Goal: Navigation & Orientation: Find specific page/section

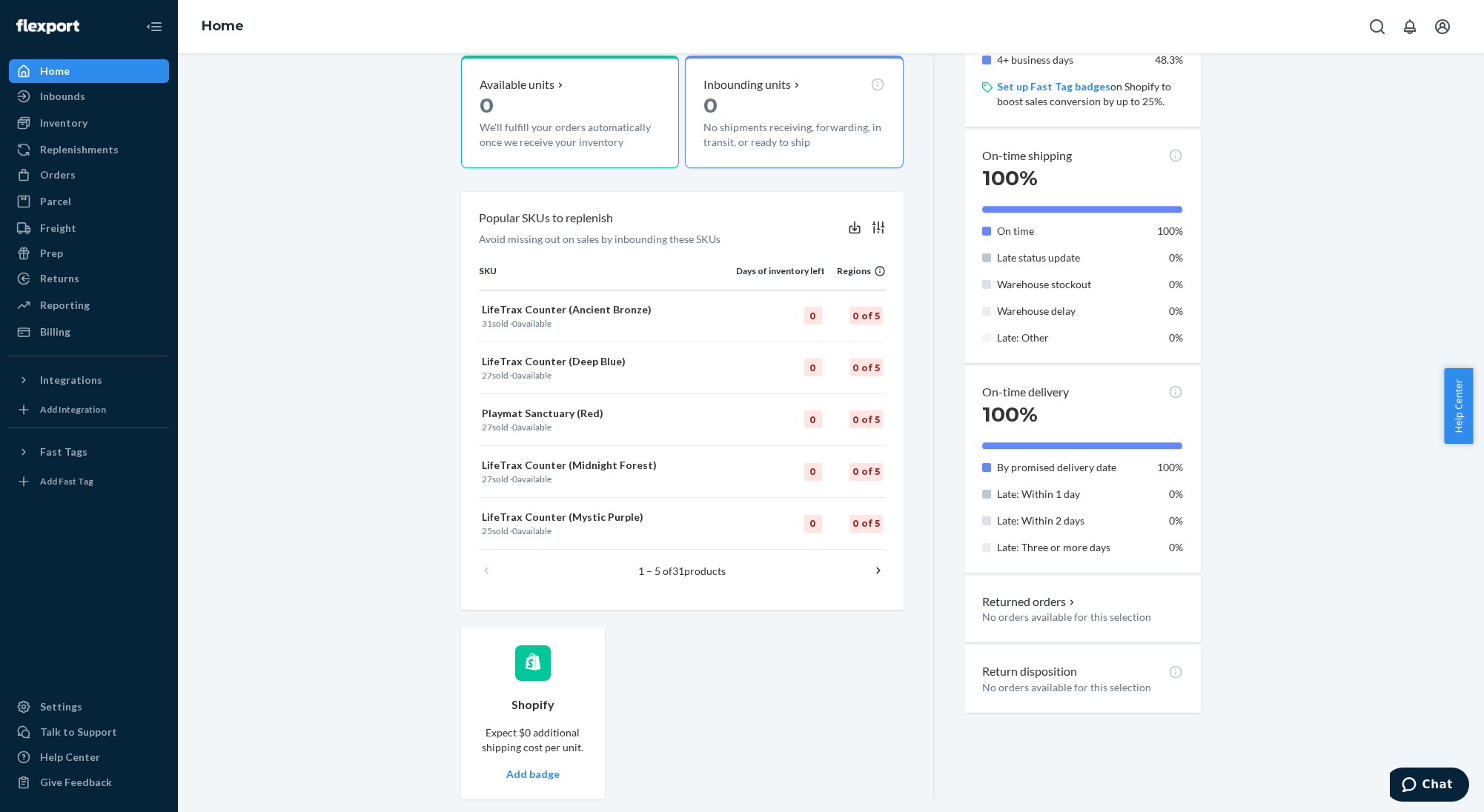
scroll to position [398, 0]
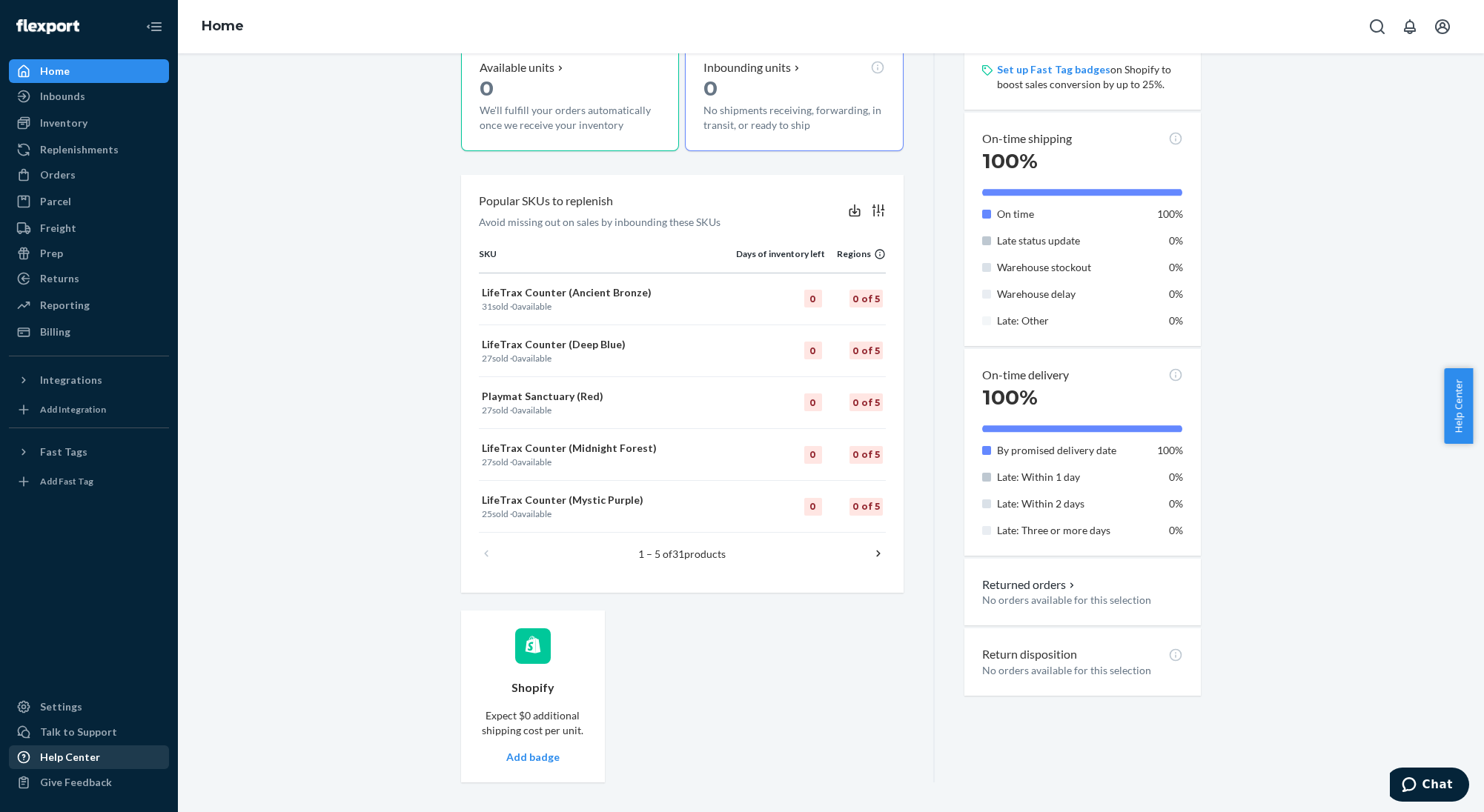
click at [89, 759] on div "Help Center" at bounding box center [70, 757] width 60 height 15
click at [62, 371] on div "Integrations" at bounding box center [89, 380] width 157 height 21
click at [66, 405] on div "Shopify" at bounding box center [58, 405] width 36 height 15
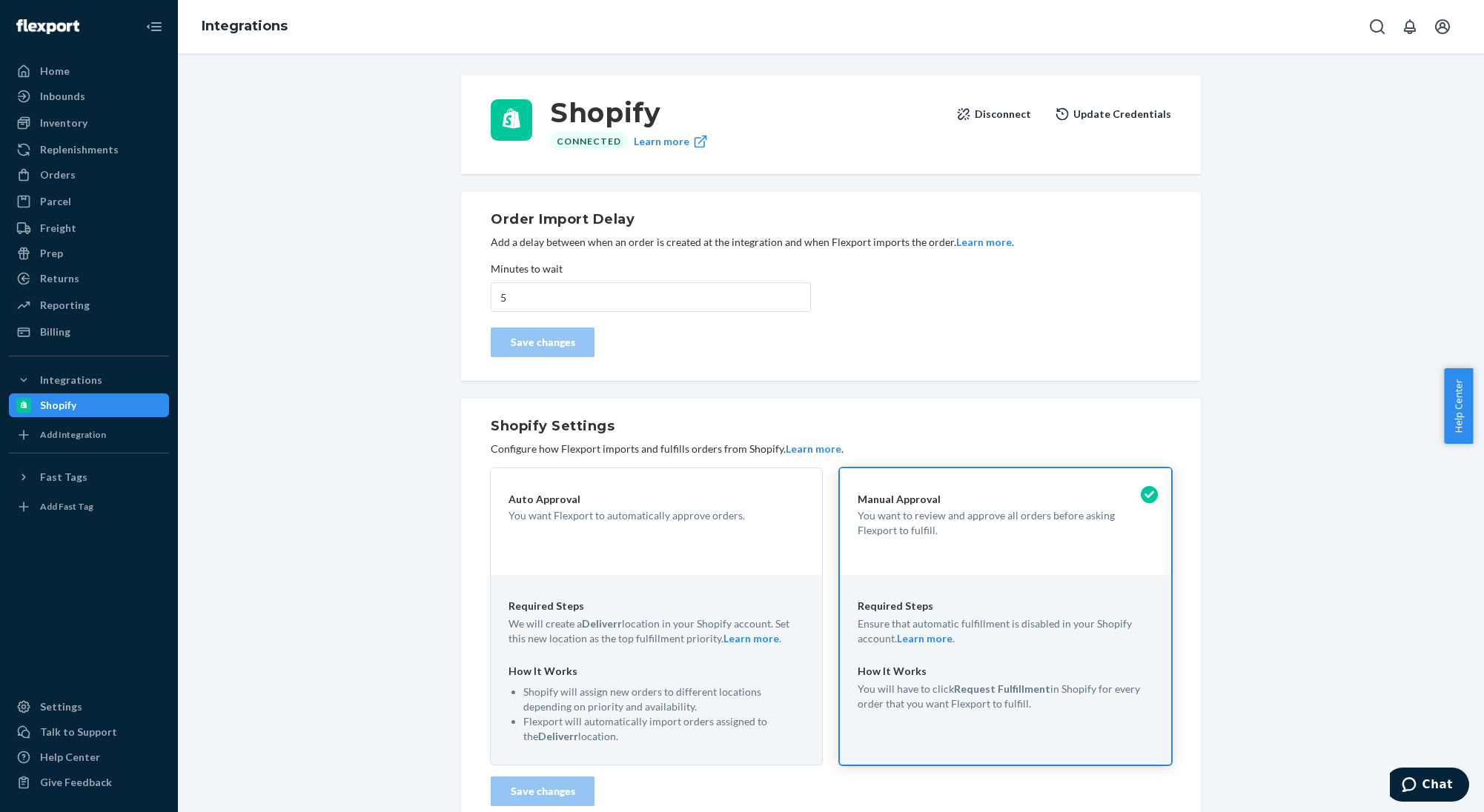
click at [991, 111] on button "Disconnect" at bounding box center [993, 114] width 75 height 30
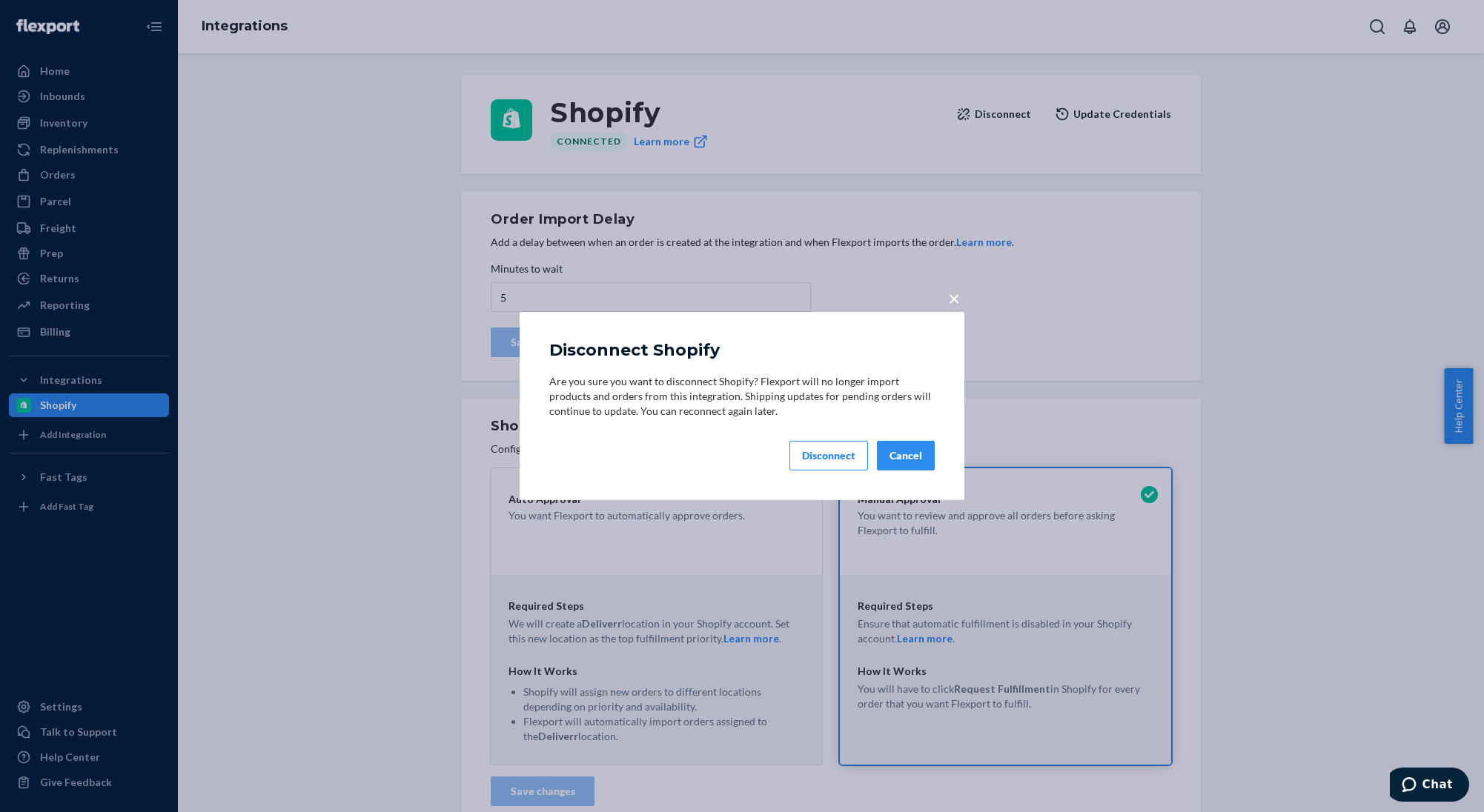
click at [843, 464] on button "Disconnect" at bounding box center [828, 456] width 79 height 30
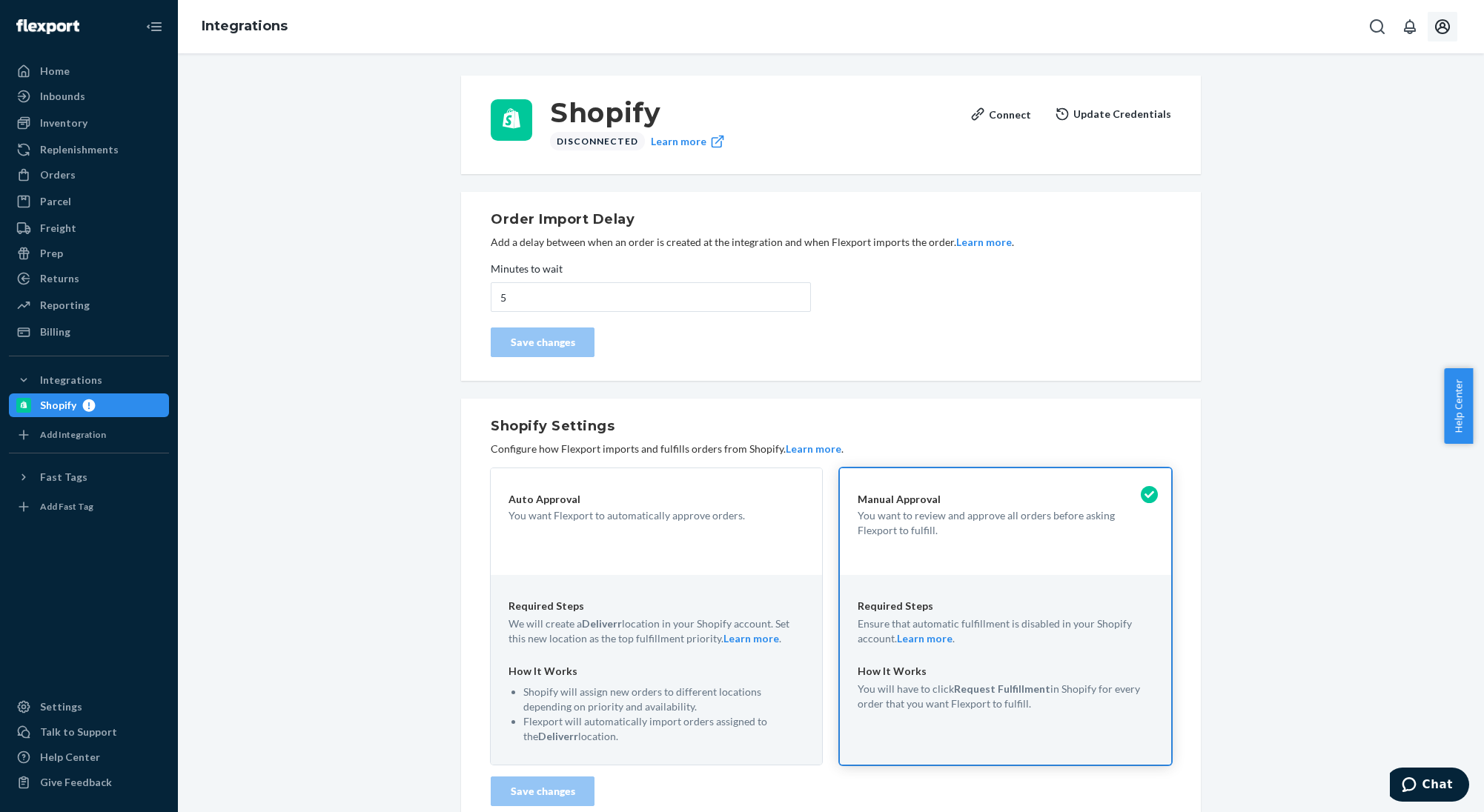
click at [1439, 33] on icon "Open account menu" at bounding box center [1442, 27] width 15 height 15
click at [1406, 104] on div "Settings" at bounding box center [1409, 117] width 115 height 27
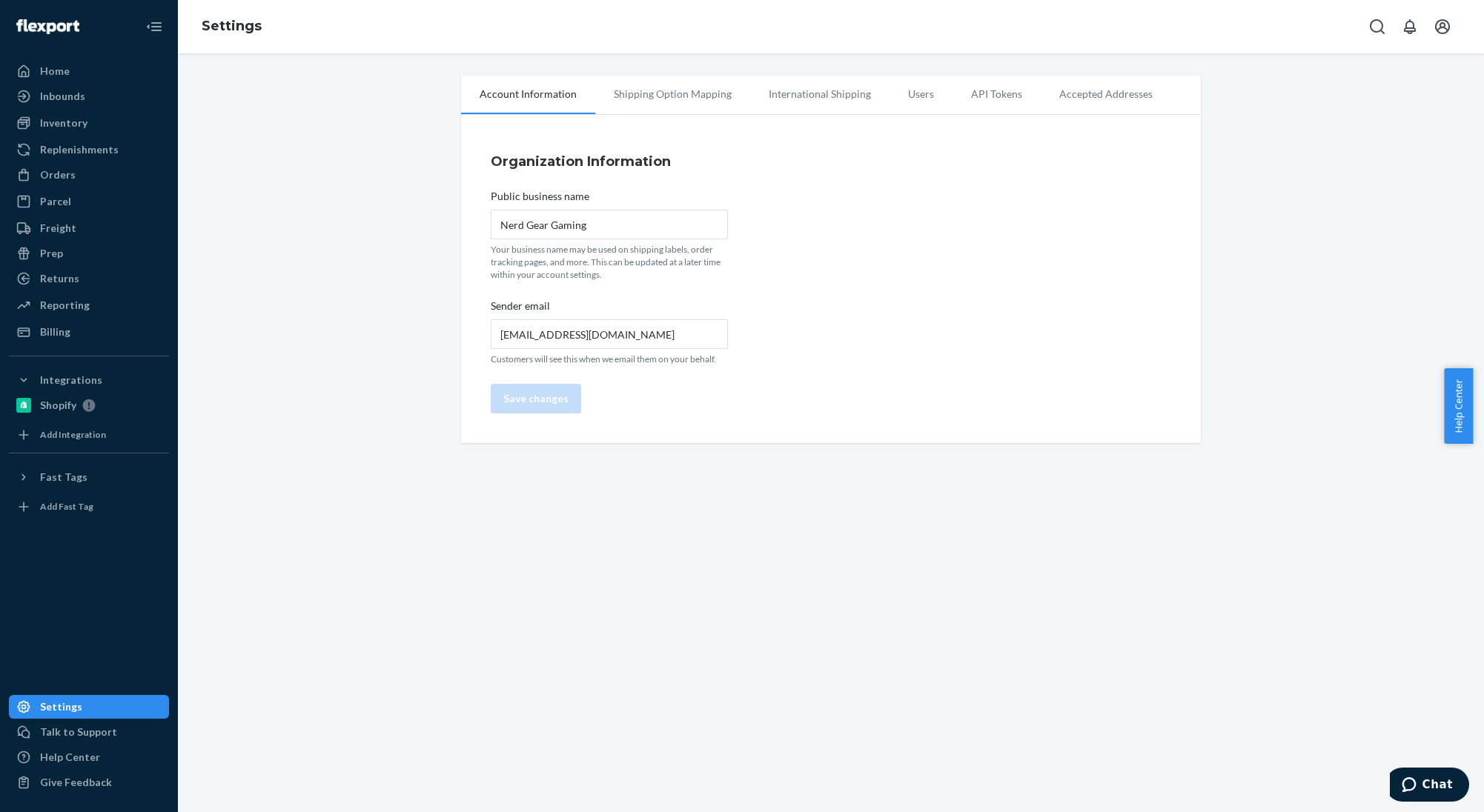
click at [1143, 90] on li "Accepted Addresses" at bounding box center [1106, 94] width 131 height 37
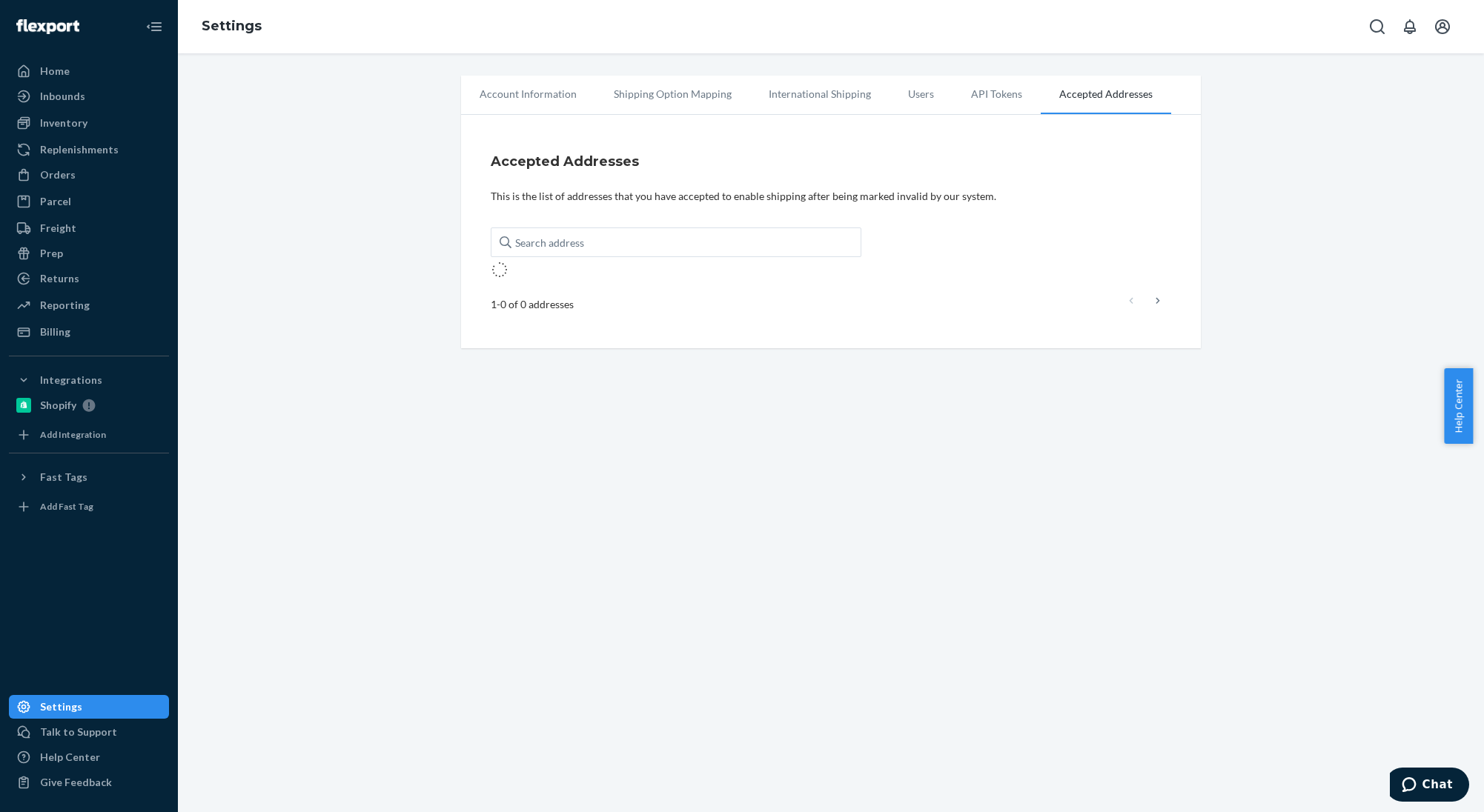
click at [990, 102] on li "API Tokens" at bounding box center [996, 94] width 88 height 37
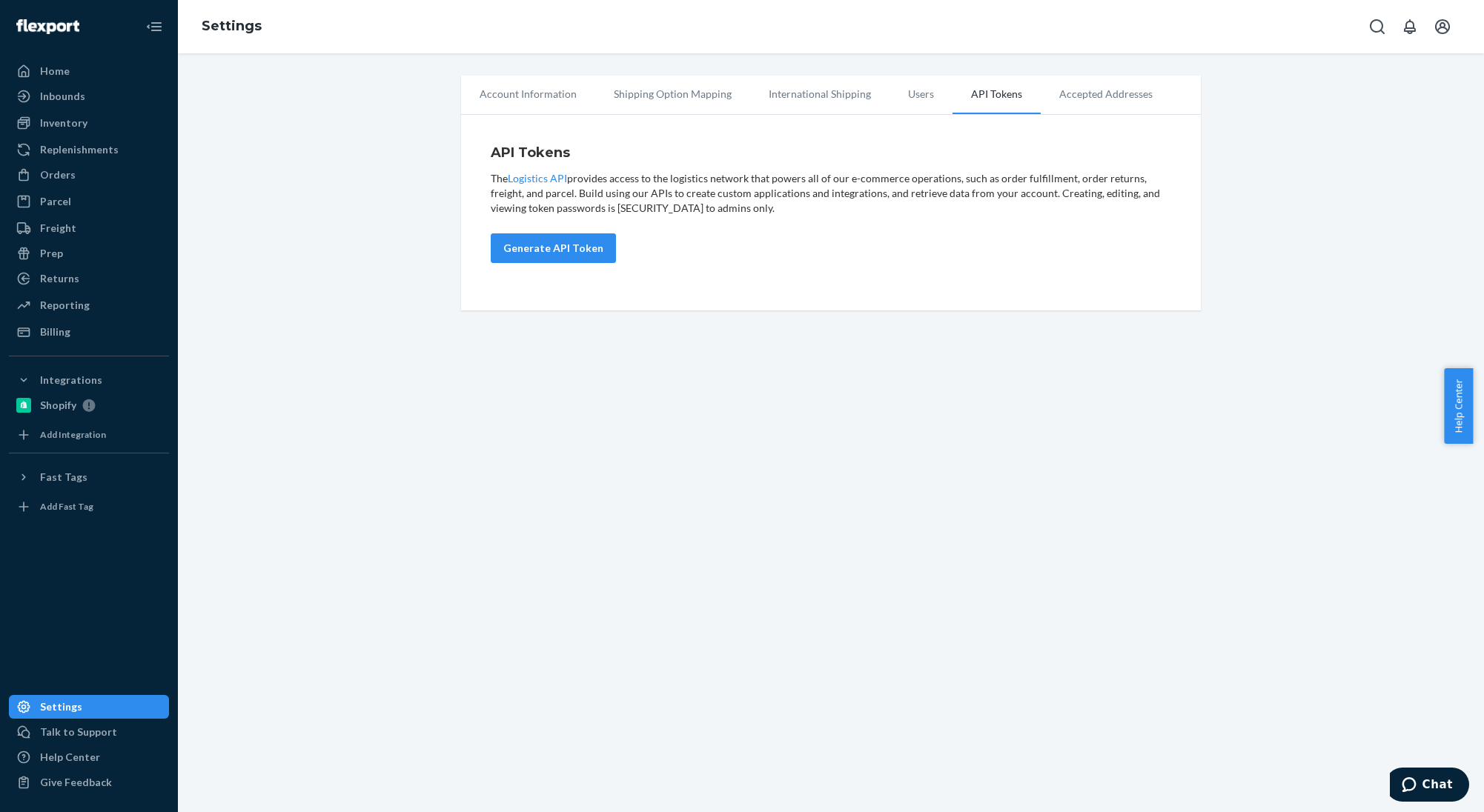
click at [924, 102] on li "Users" at bounding box center [921, 94] width 63 height 37
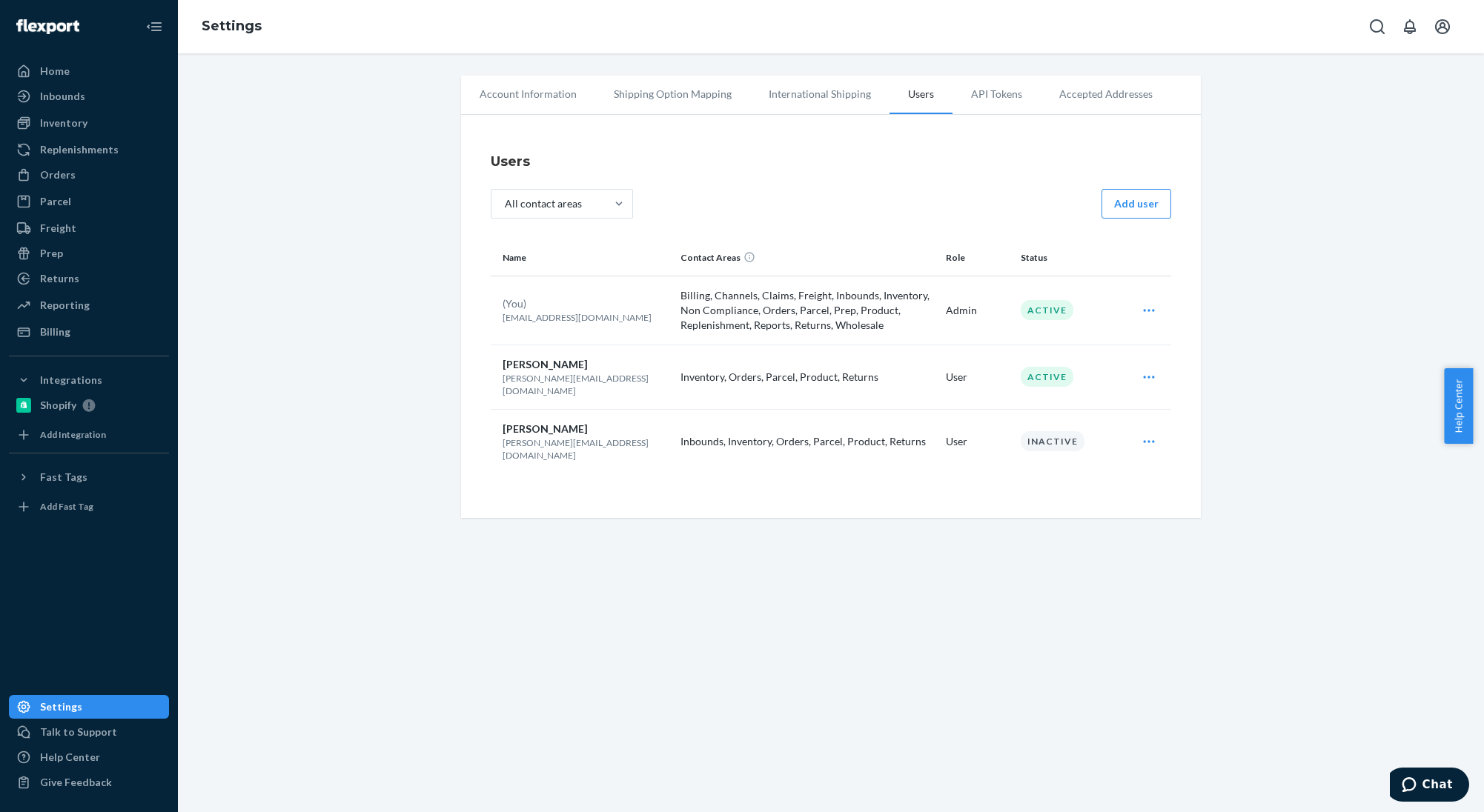
click at [833, 101] on li "International Shipping" at bounding box center [820, 94] width 140 height 37
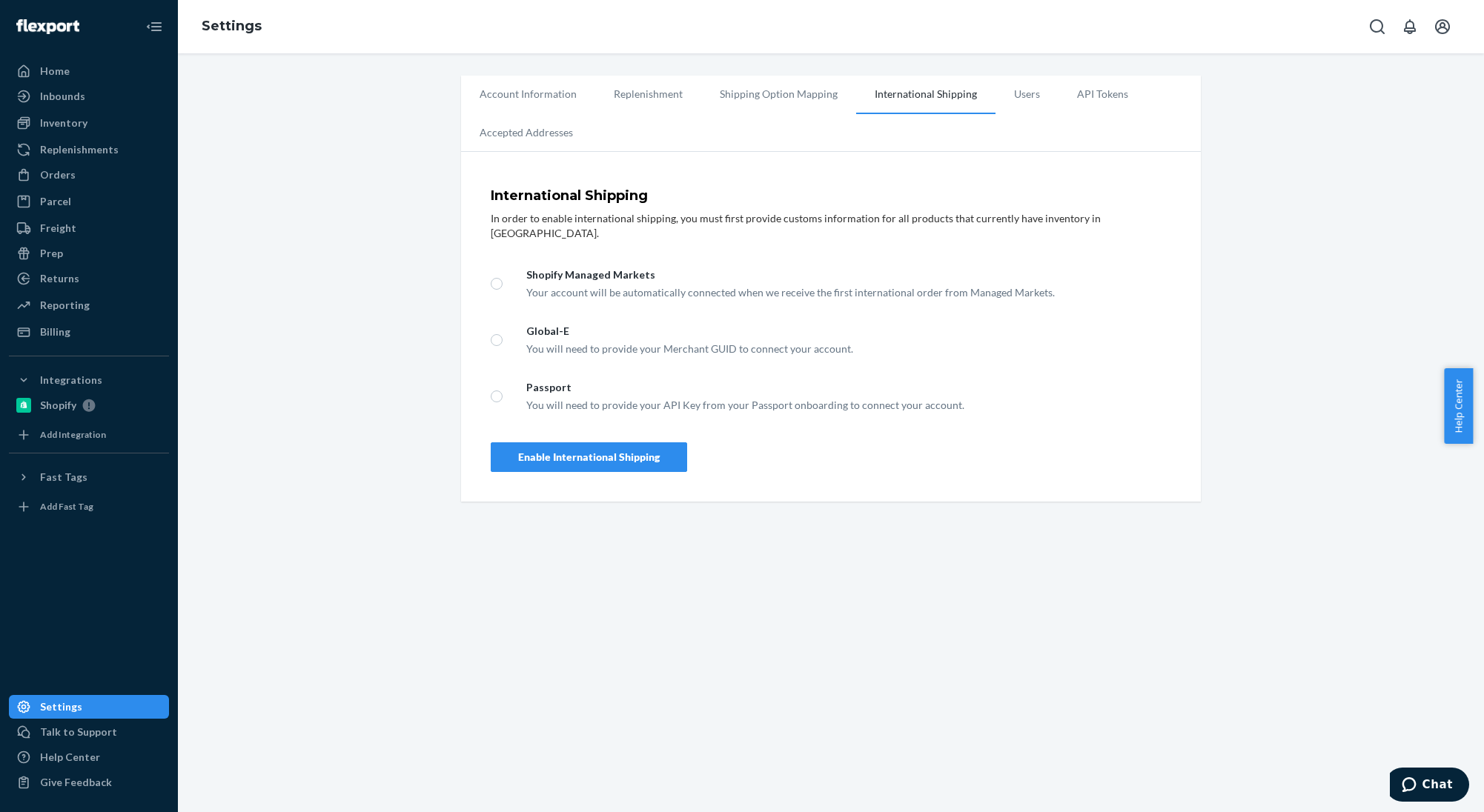
click at [771, 100] on li "Shipping Option Mapping" at bounding box center [779, 94] width 155 height 37
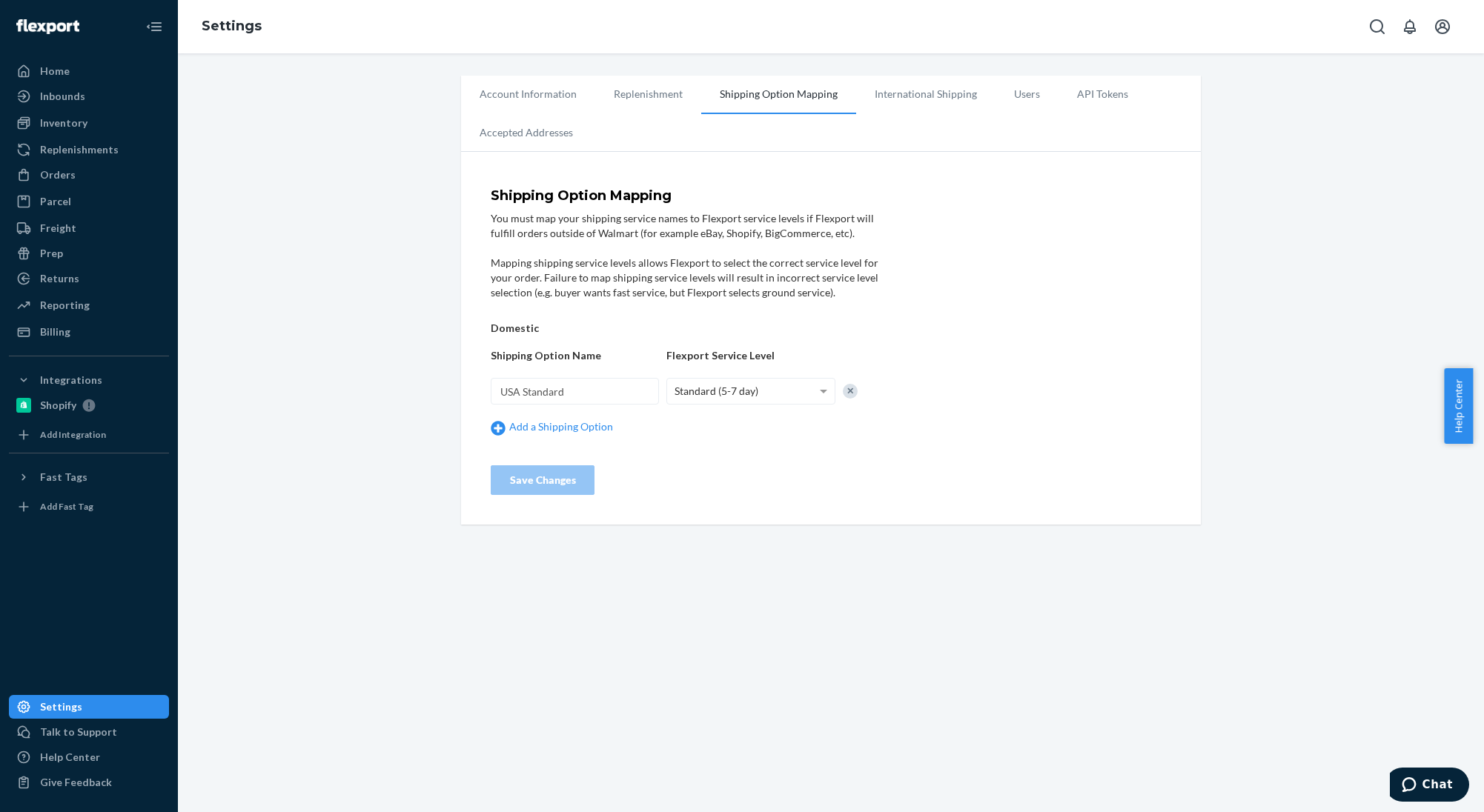
click at [667, 100] on li "Replenishment" at bounding box center [648, 94] width 106 height 37
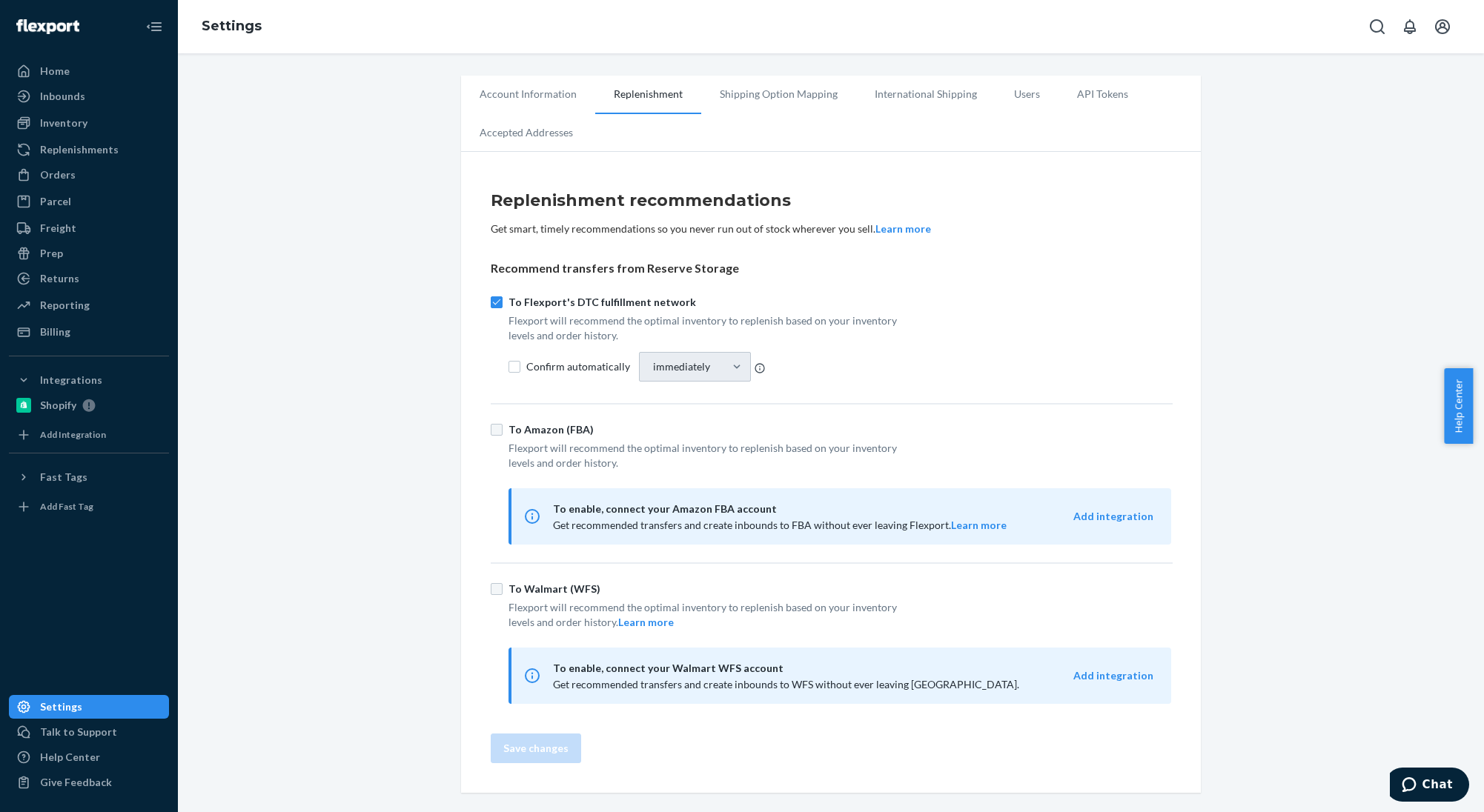
click at [532, 132] on li "Accepted Addresses" at bounding box center [526, 133] width 131 height 37
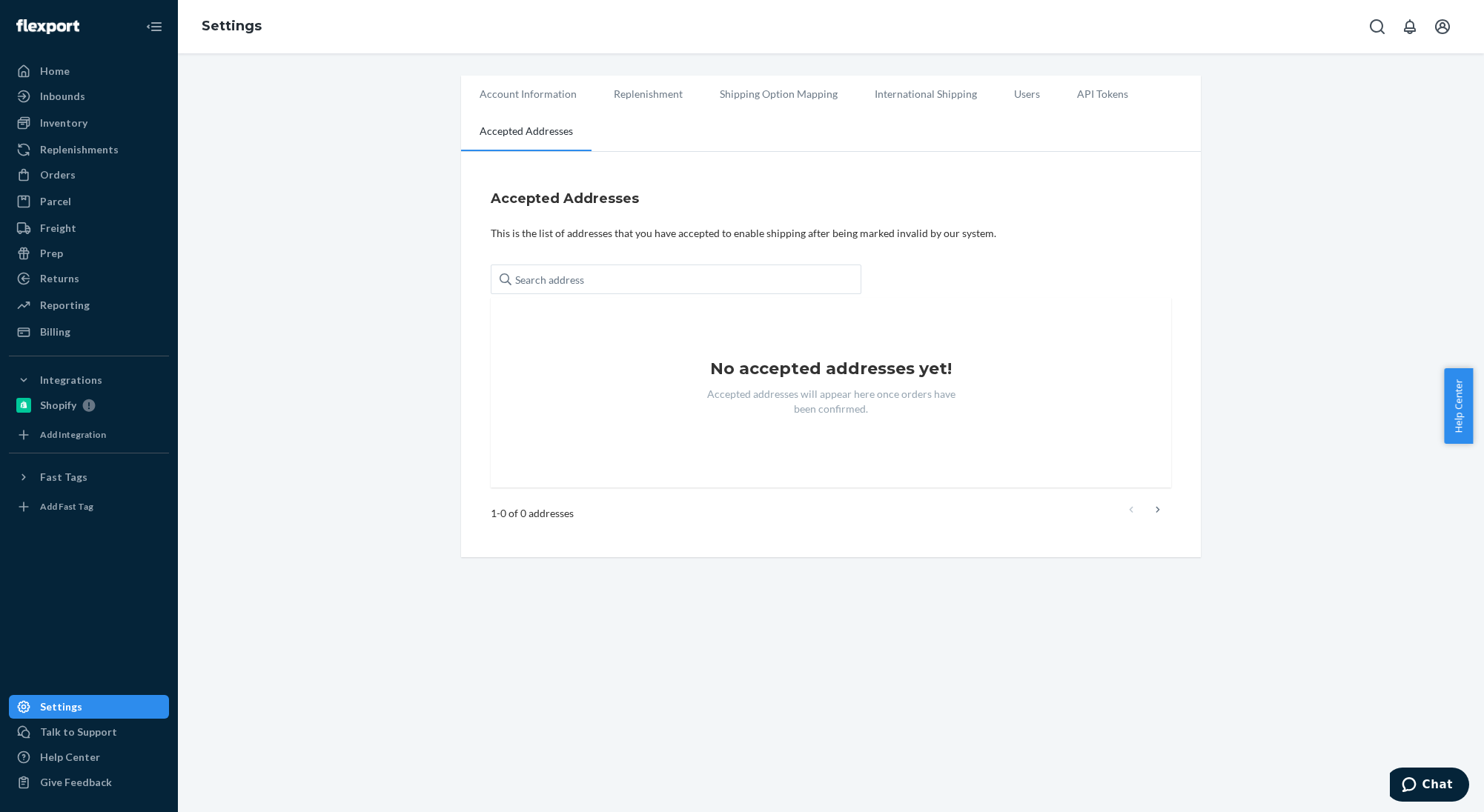
click at [534, 96] on li "Account Information" at bounding box center [528, 94] width 134 height 37
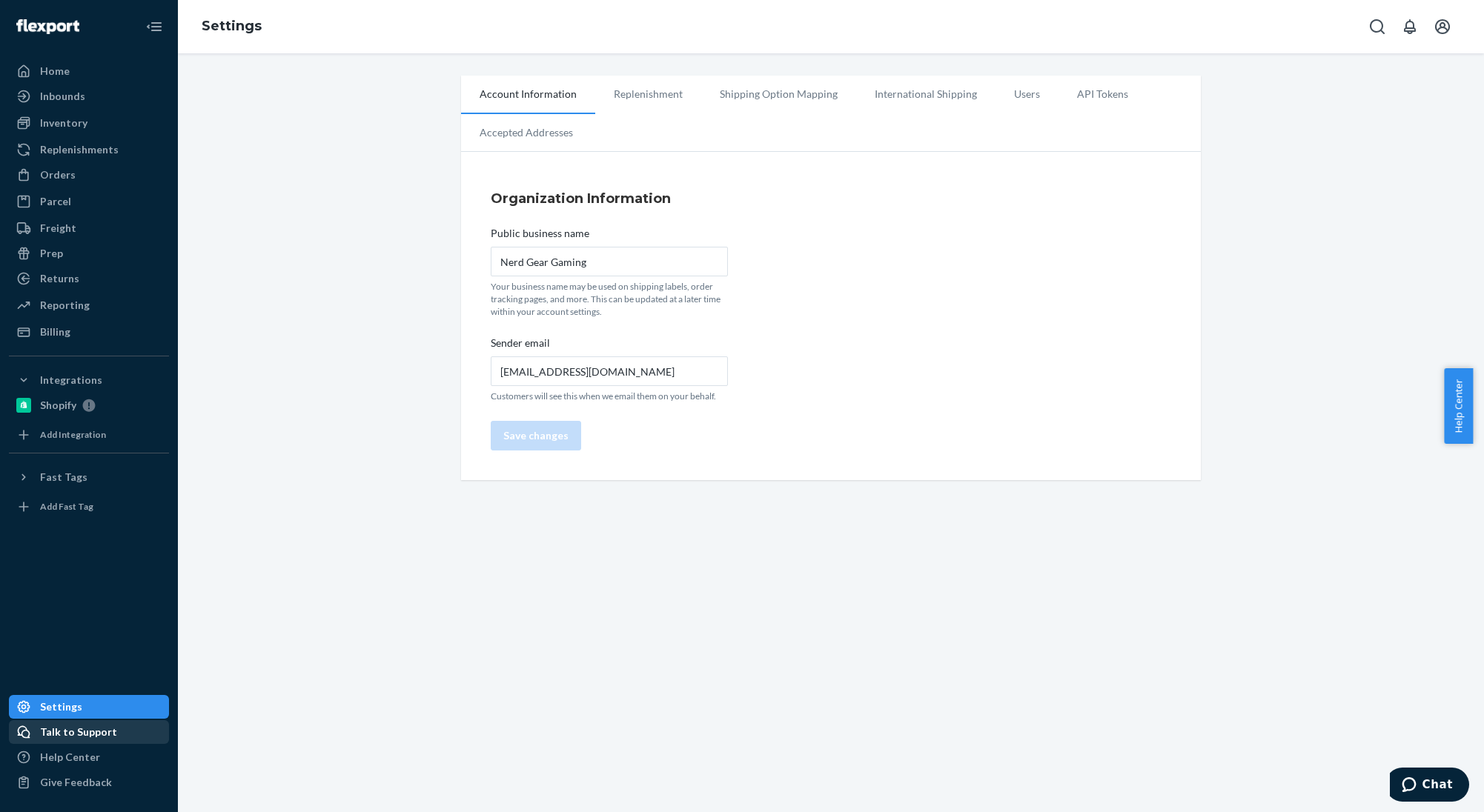
click at [84, 740] on div "Talk to Support" at bounding box center [89, 733] width 157 height 21
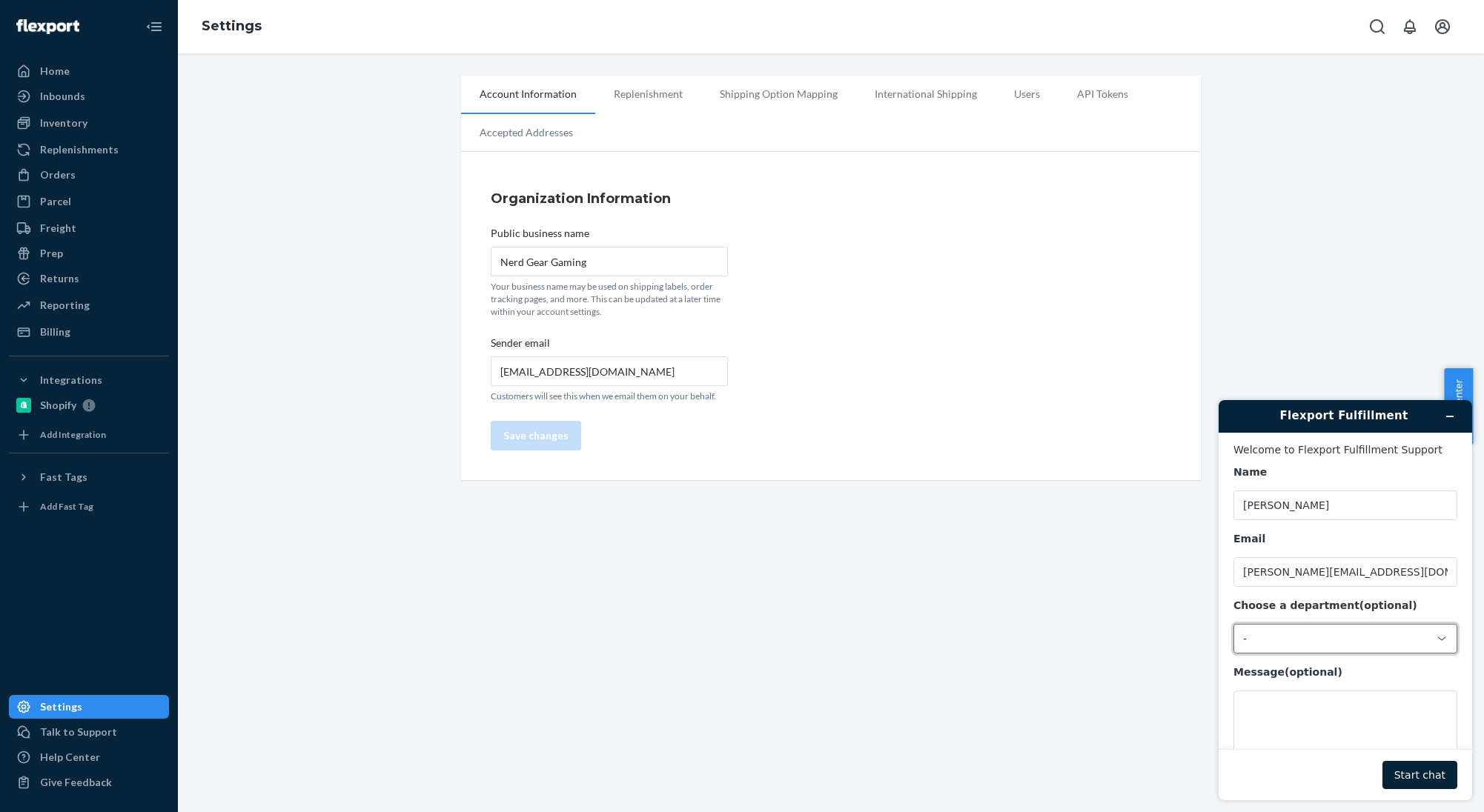
click at [1343, 644] on div "-" at bounding box center [1336, 639] width 187 height 13
click at [1151, 652] on div "Account Information Replenishment Shipping Option Mapping International Shippin…" at bounding box center [831, 433] width 1306 height 759
click at [117, 714] on div "Settings" at bounding box center [89, 707] width 157 height 21
click at [74, 709] on div "Settings" at bounding box center [61, 707] width 42 height 15
click at [1451, 419] on icon "Minimise widget" at bounding box center [1450, 416] width 10 height 10
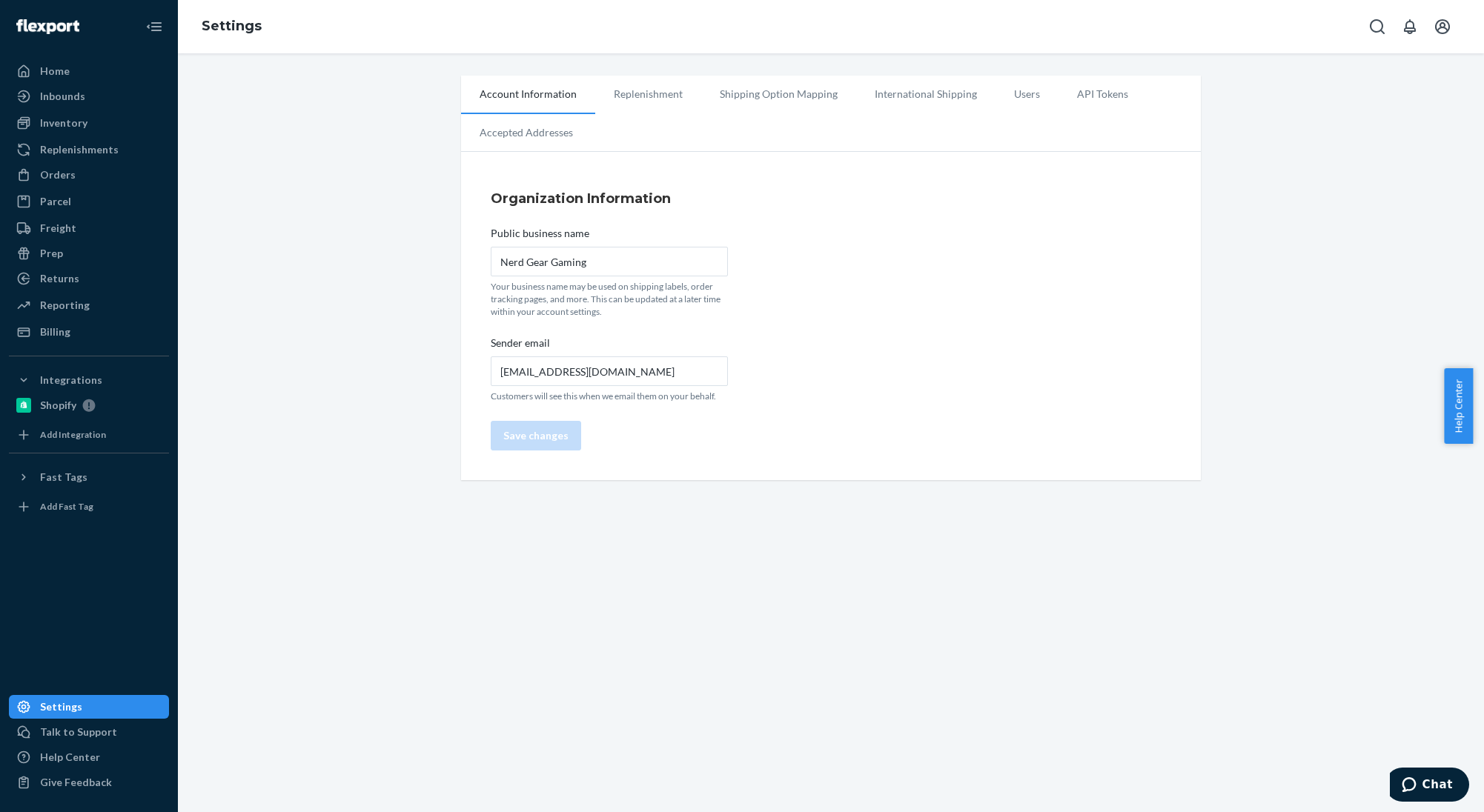
click at [1454, 410] on span "Help Center" at bounding box center [1458, 406] width 29 height 76
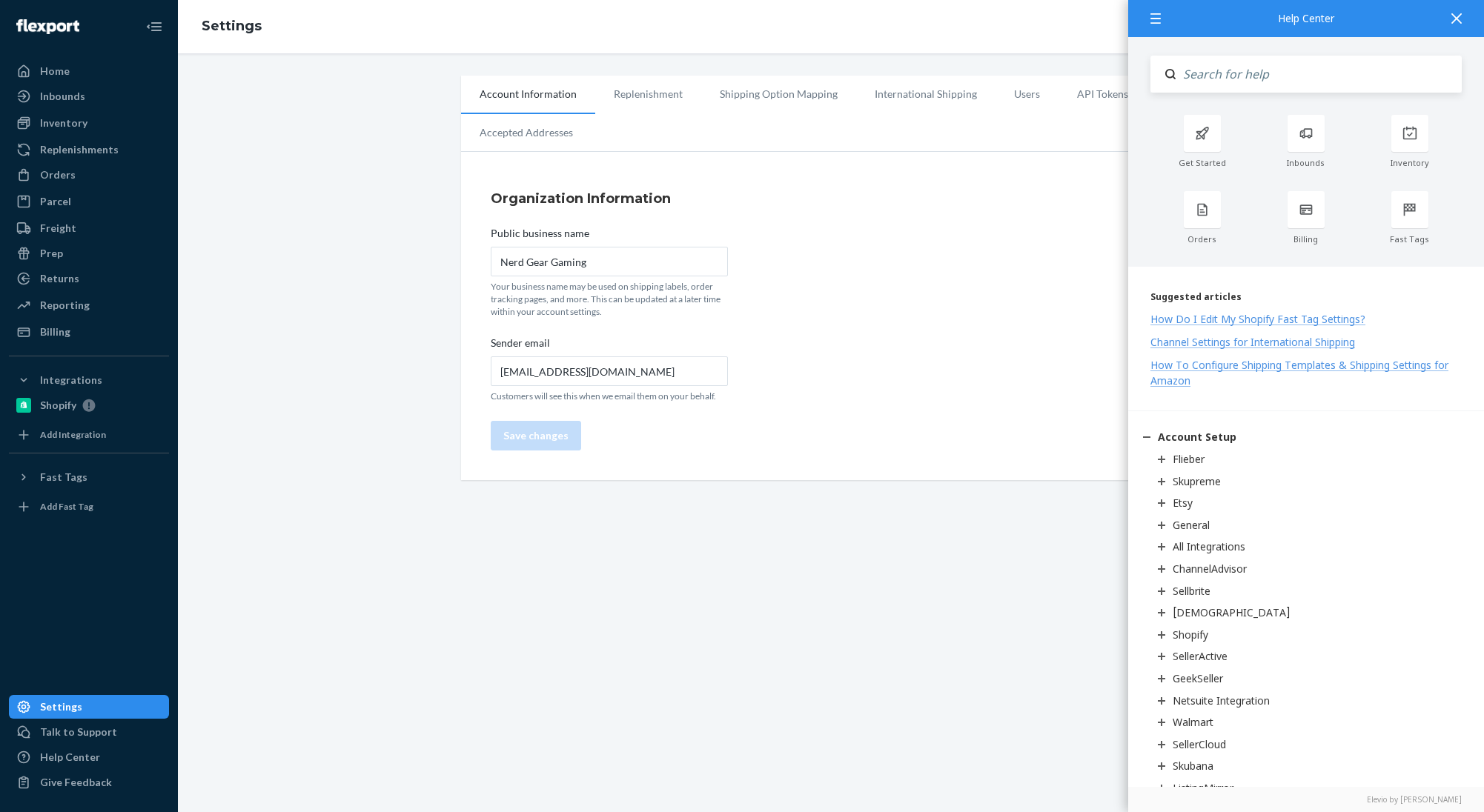
click at [1278, 78] on input "Search" at bounding box center [1318, 74] width 286 height 37
type input "cancel"
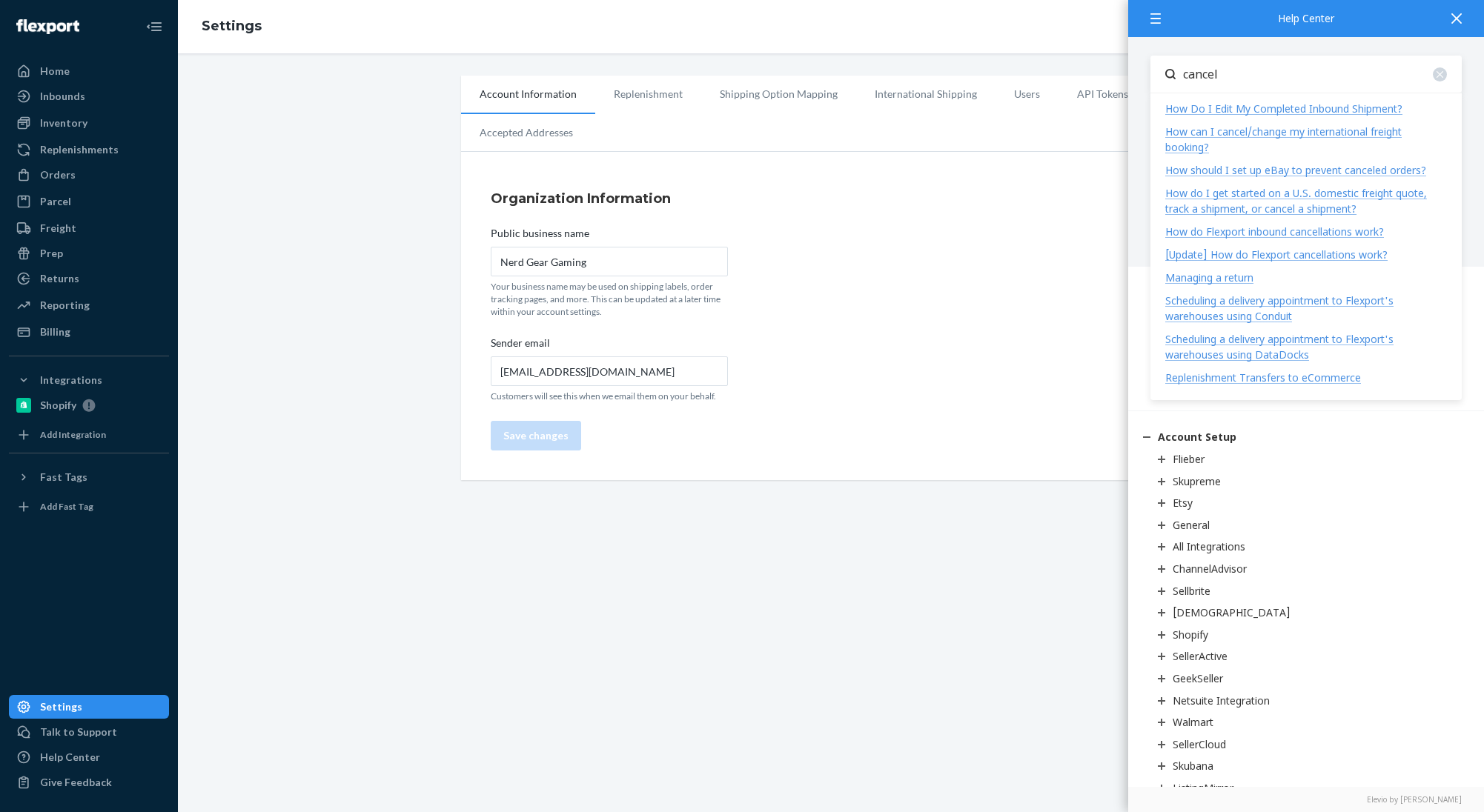
click at [880, 533] on div "Account Information Replenishment Shipping Option Mapping International Shippin…" at bounding box center [831, 433] width 1306 height 759
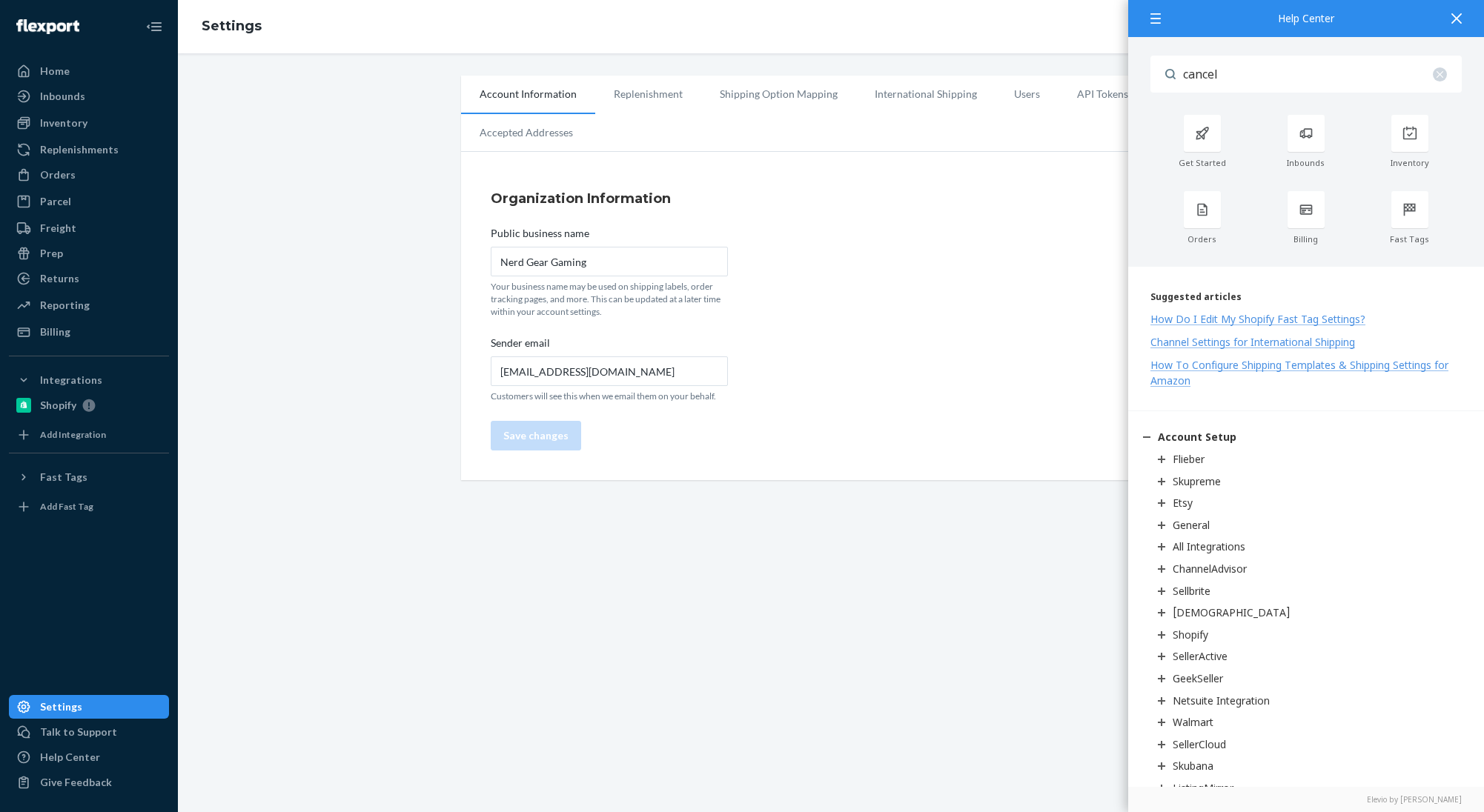
click at [1464, 15] on div at bounding box center [1457, 18] width 33 height 36
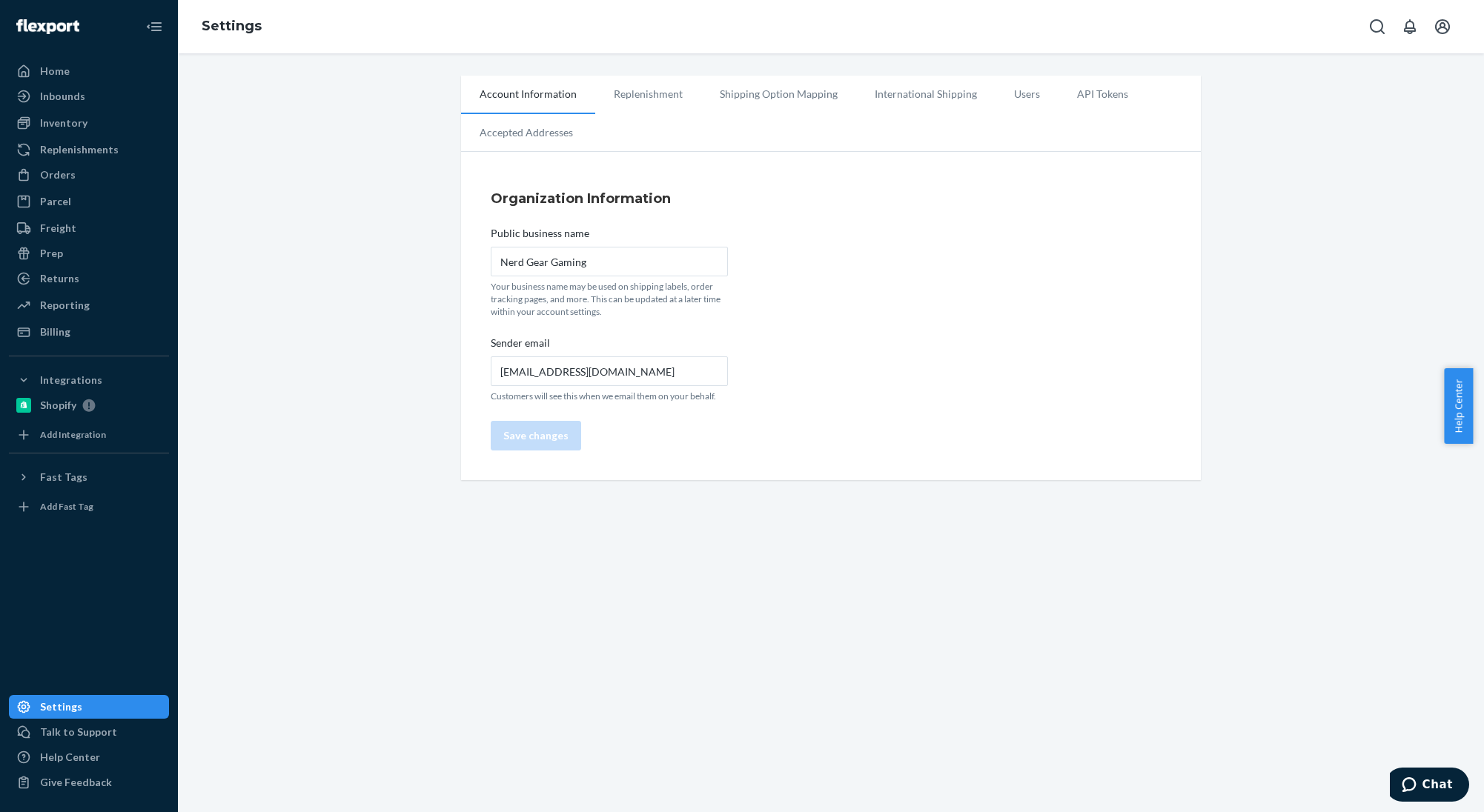
click at [1436, 234] on div "Account Information Replenishment Shipping Option Mapping International Shippin…" at bounding box center [831, 278] width 1284 height 405
click at [65, 122] on div "Inventory" at bounding box center [64, 123] width 48 height 15
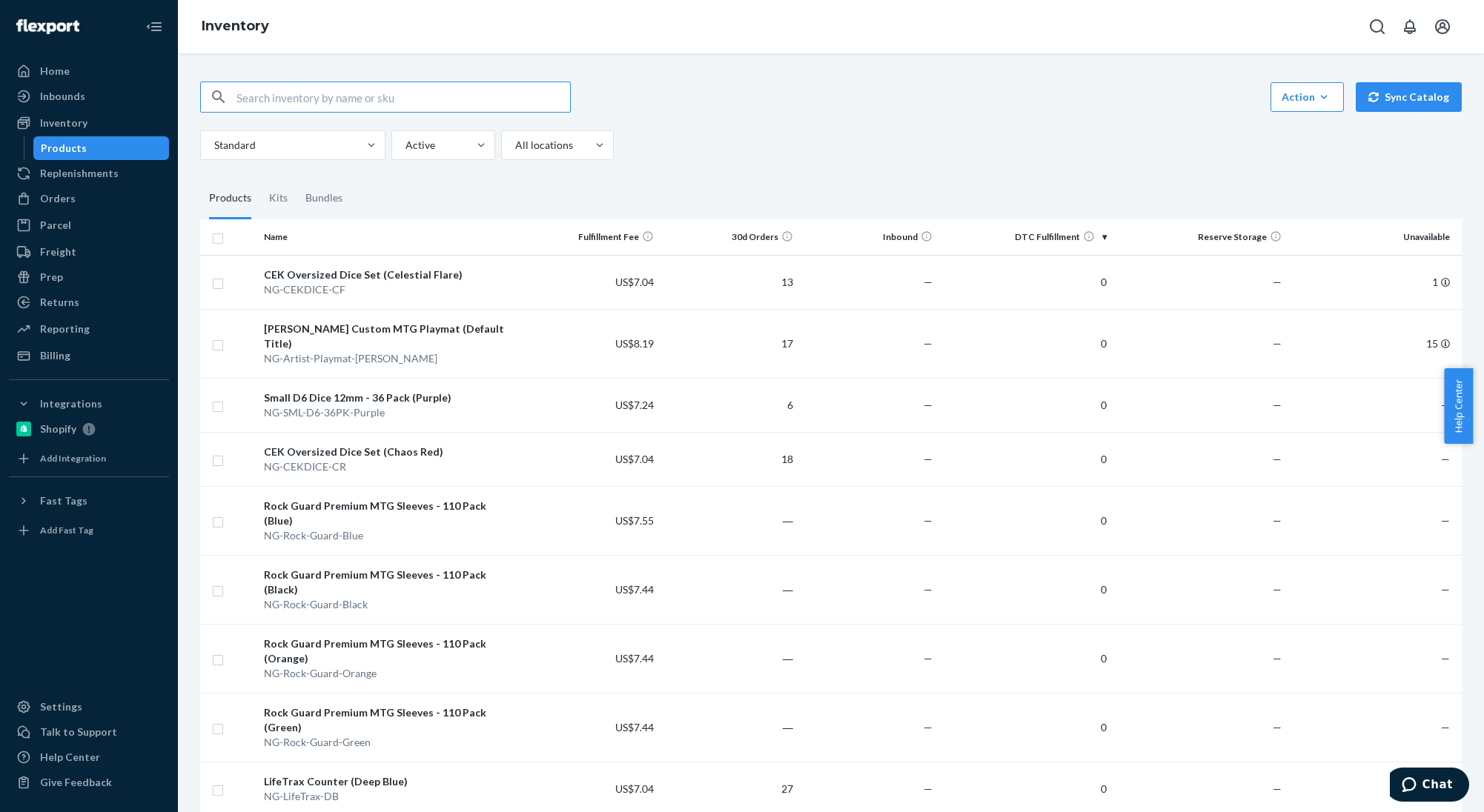
click at [1423, 237] on th "Unavailable" at bounding box center [1374, 238] width 174 height 36
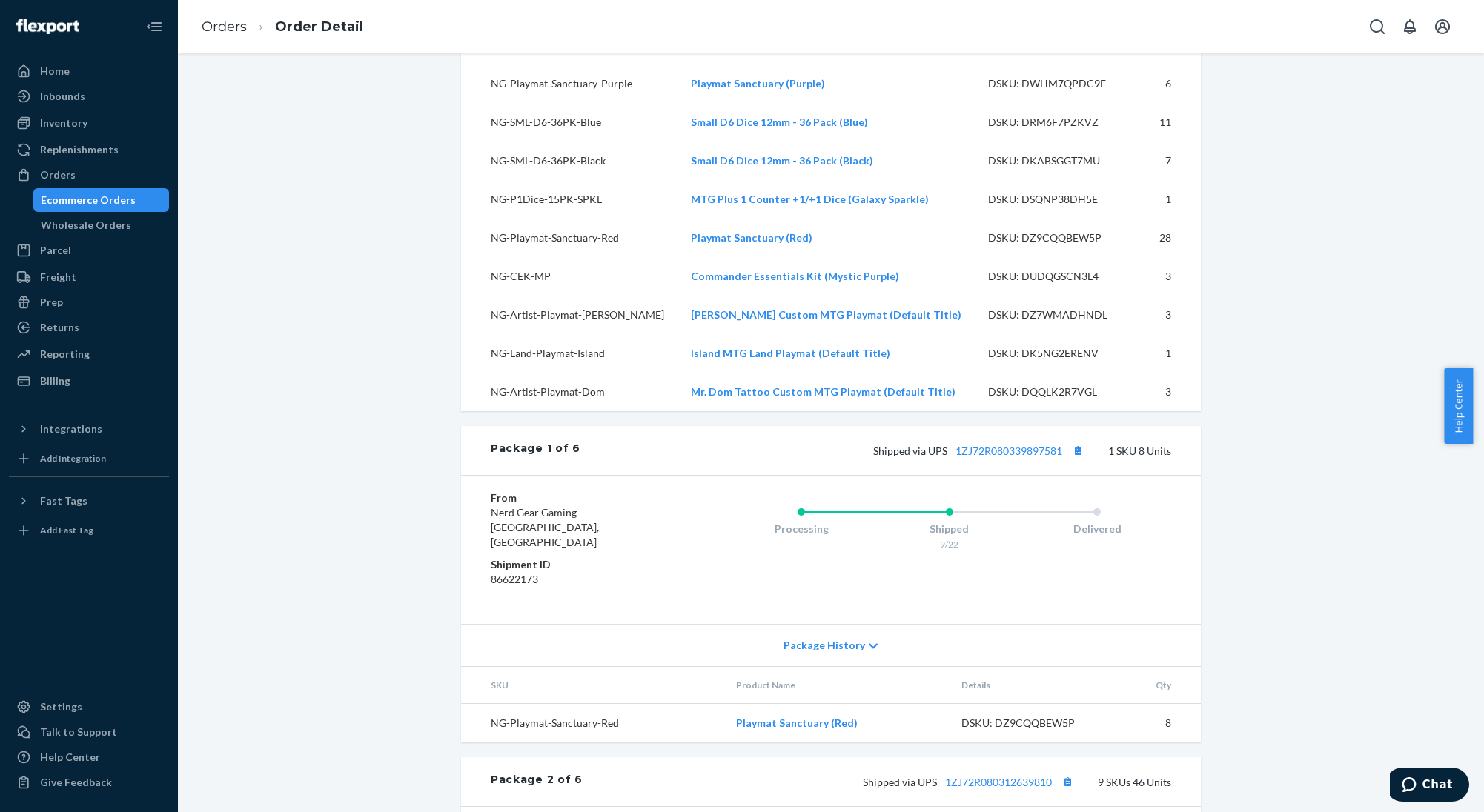
scroll to position [815, 0]
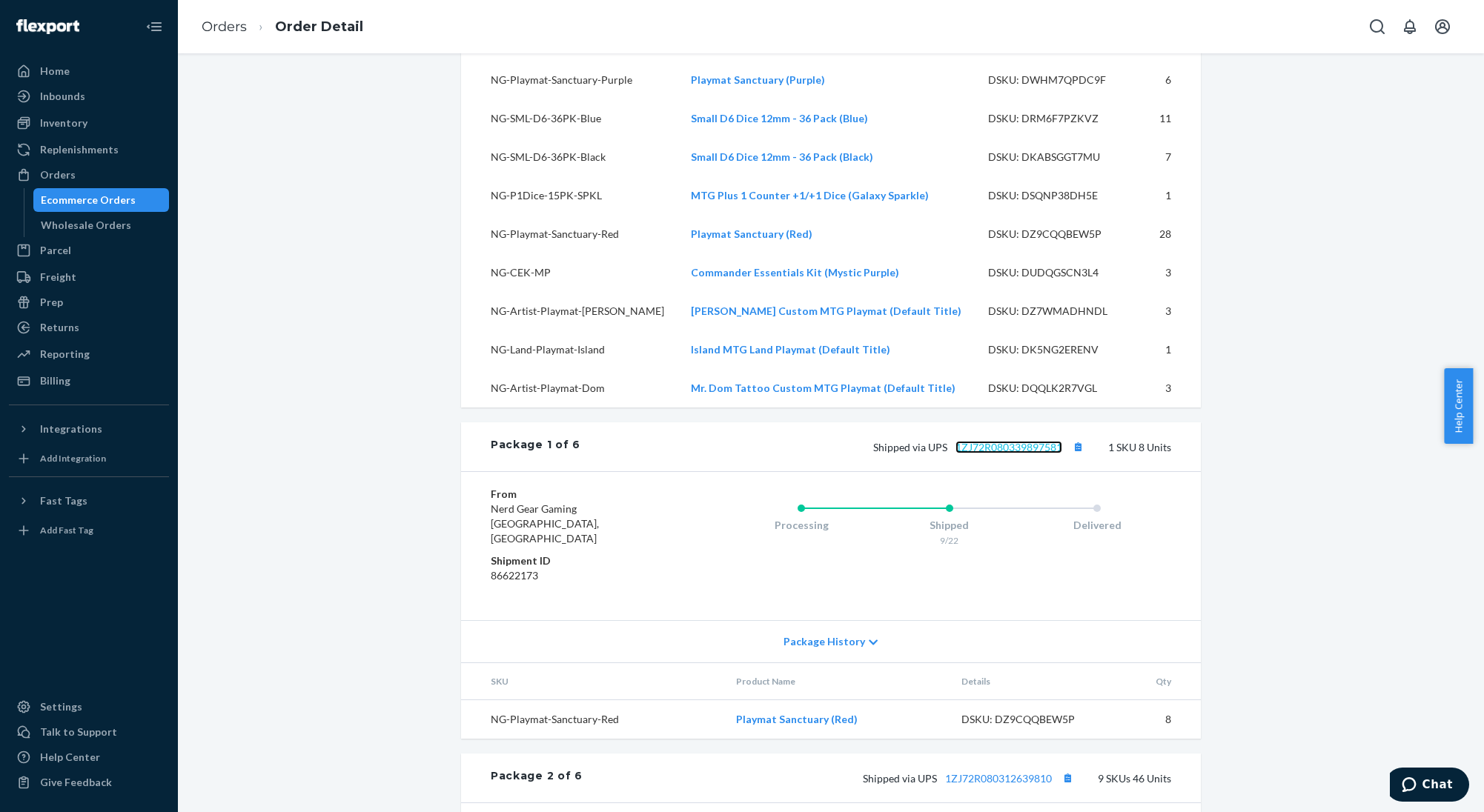
click at [1003, 454] on link "1ZJ72R080339897581" at bounding box center [1009, 447] width 107 height 13
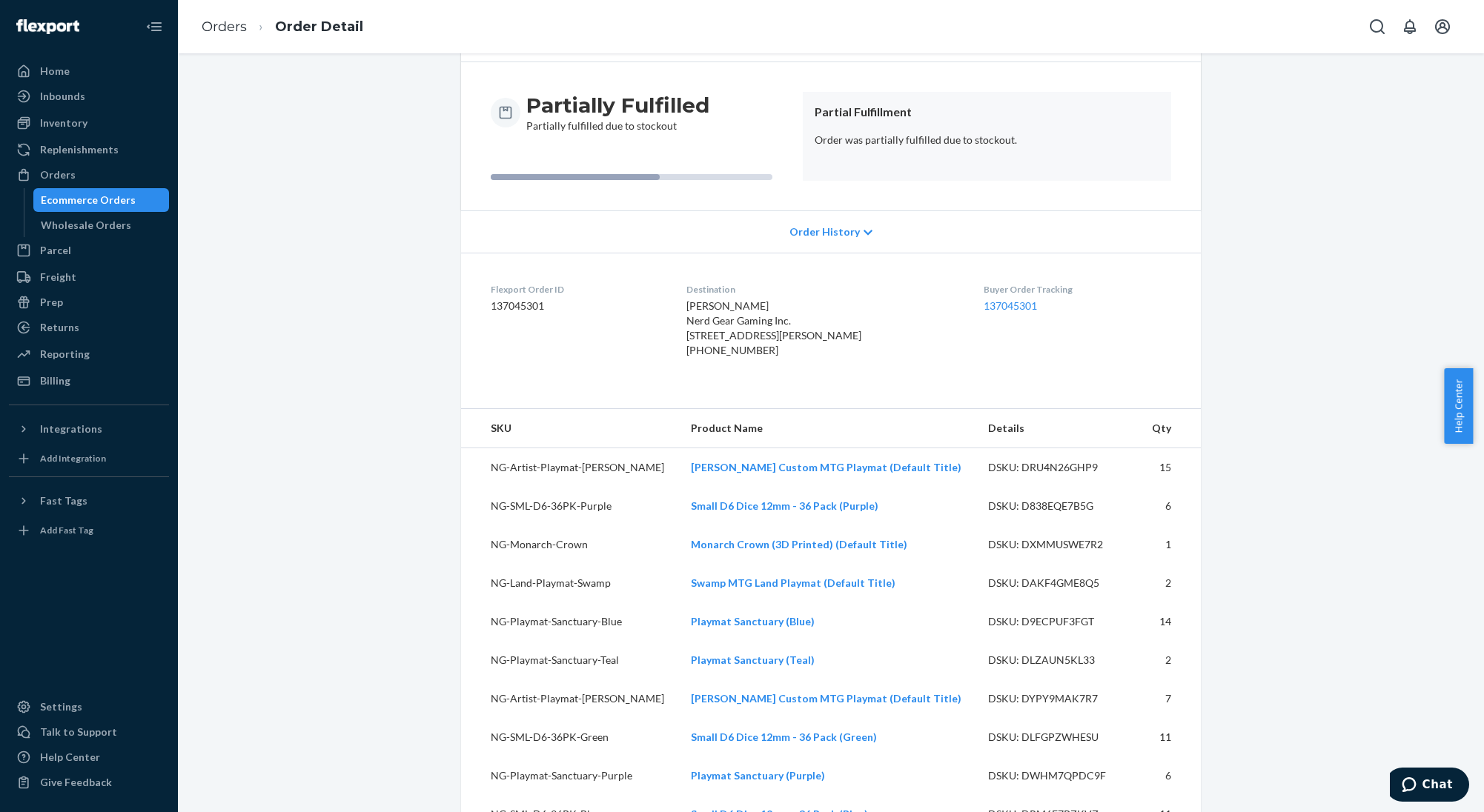
scroll to position [148, 0]
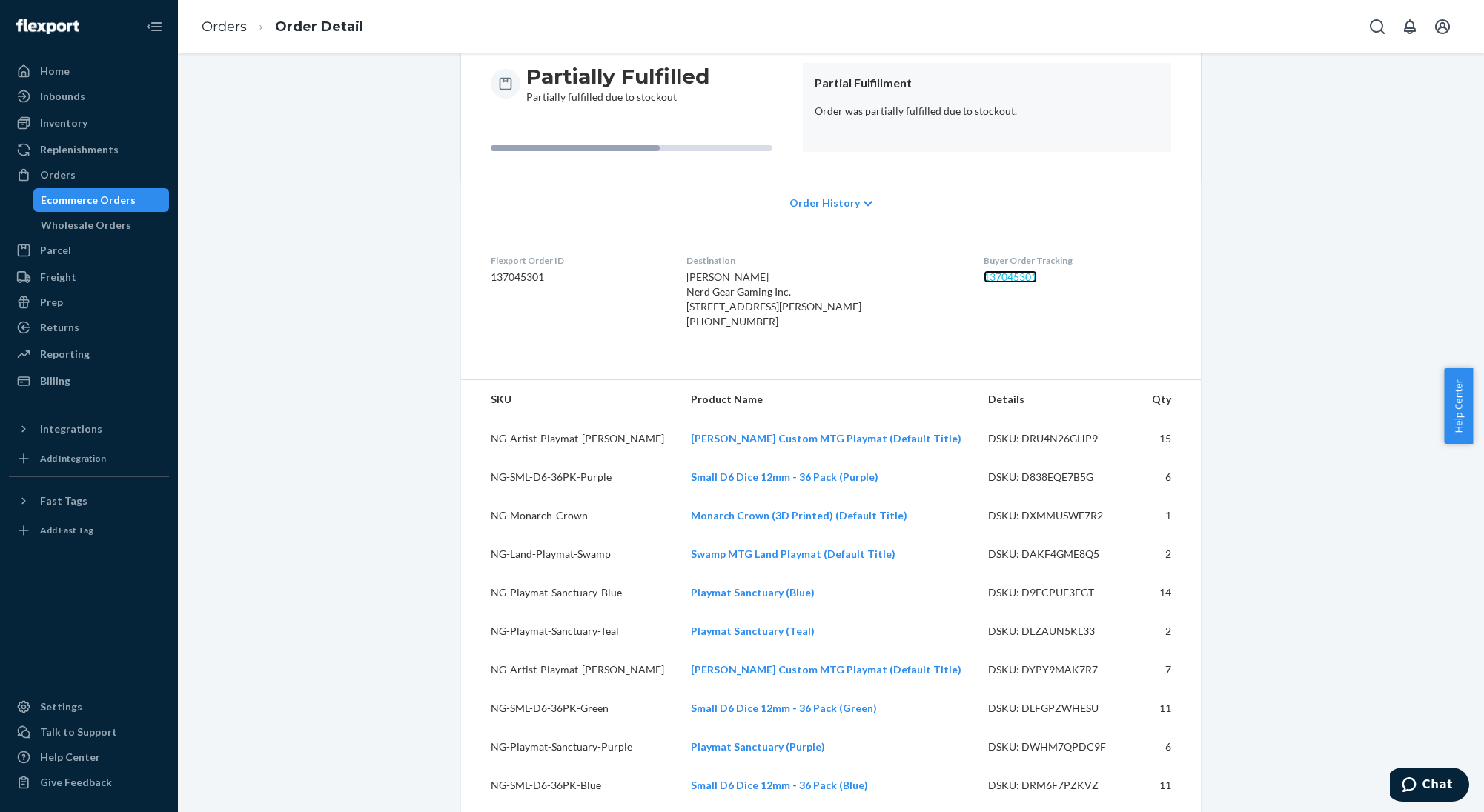
click at [994, 276] on link "137045301" at bounding box center [1010, 276] width 53 height 13
